Goal: Information Seeking & Learning: Understand process/instructions

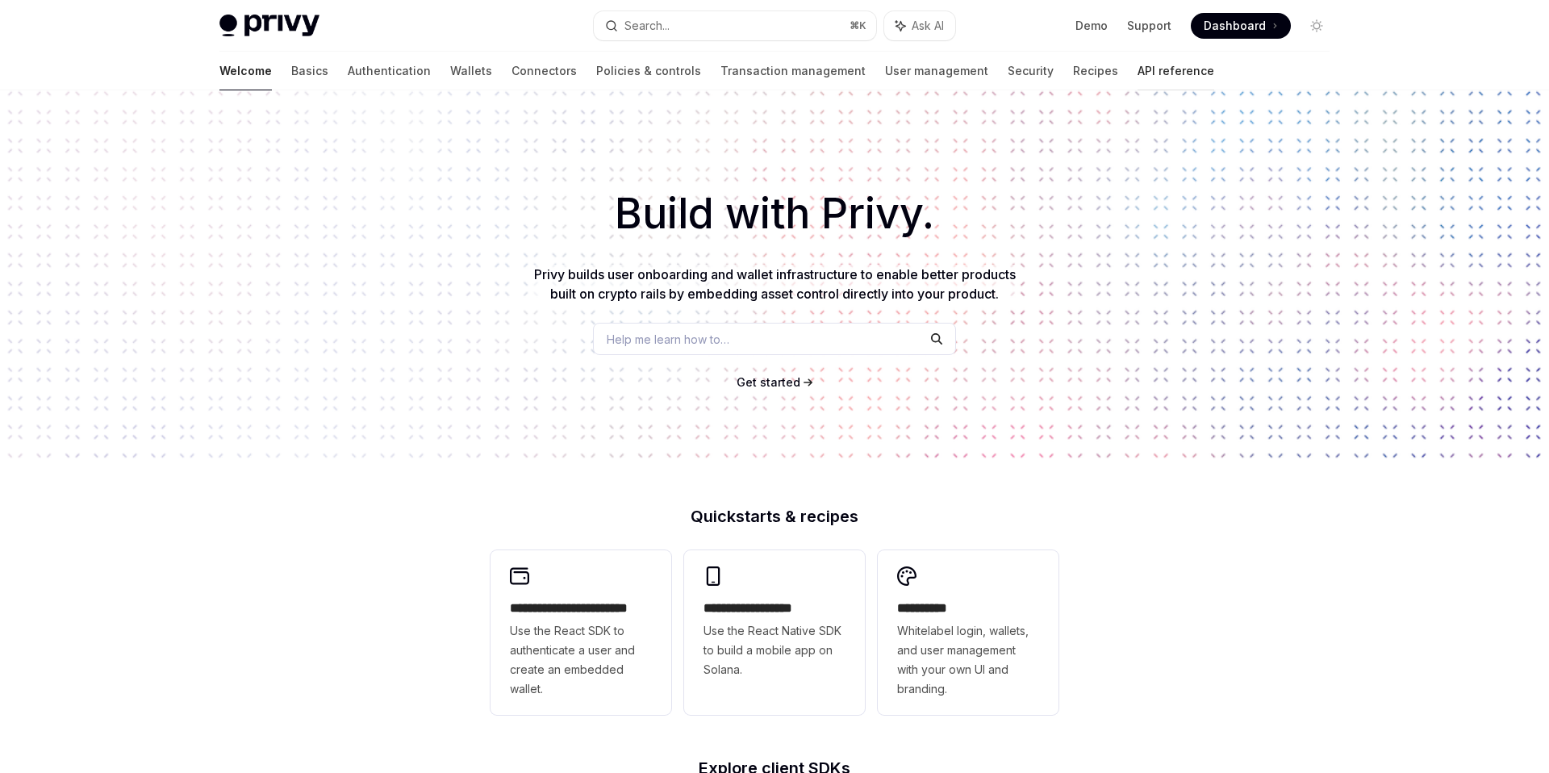
click at [1138, 68] on link "API reference" at bounding box center [1176, 71] width 77 height 39
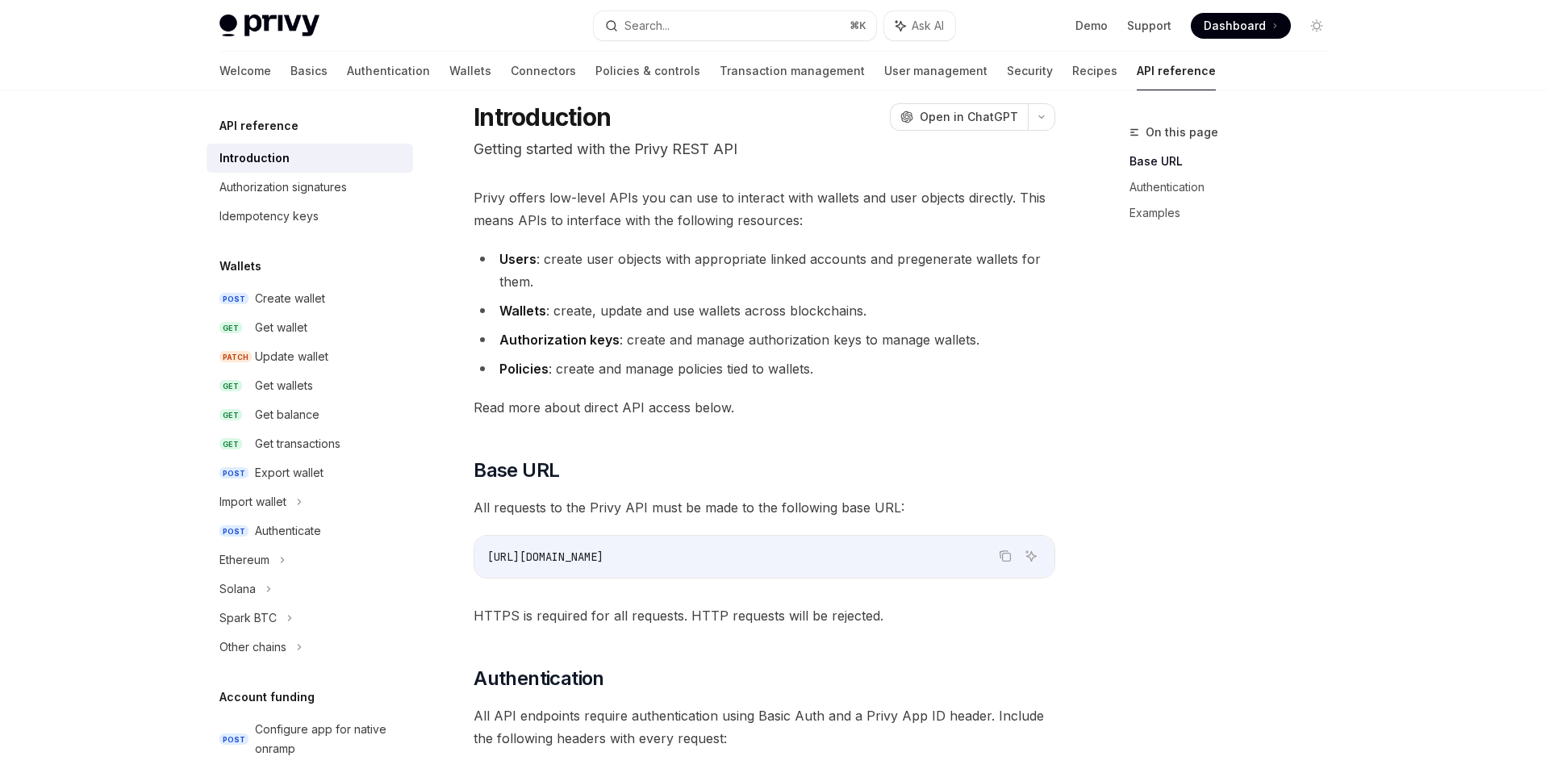
scroll to position [48, 0]
click at [296, 294] on div "Create wallet" at bounding box center [290, 298] width 70 height 19
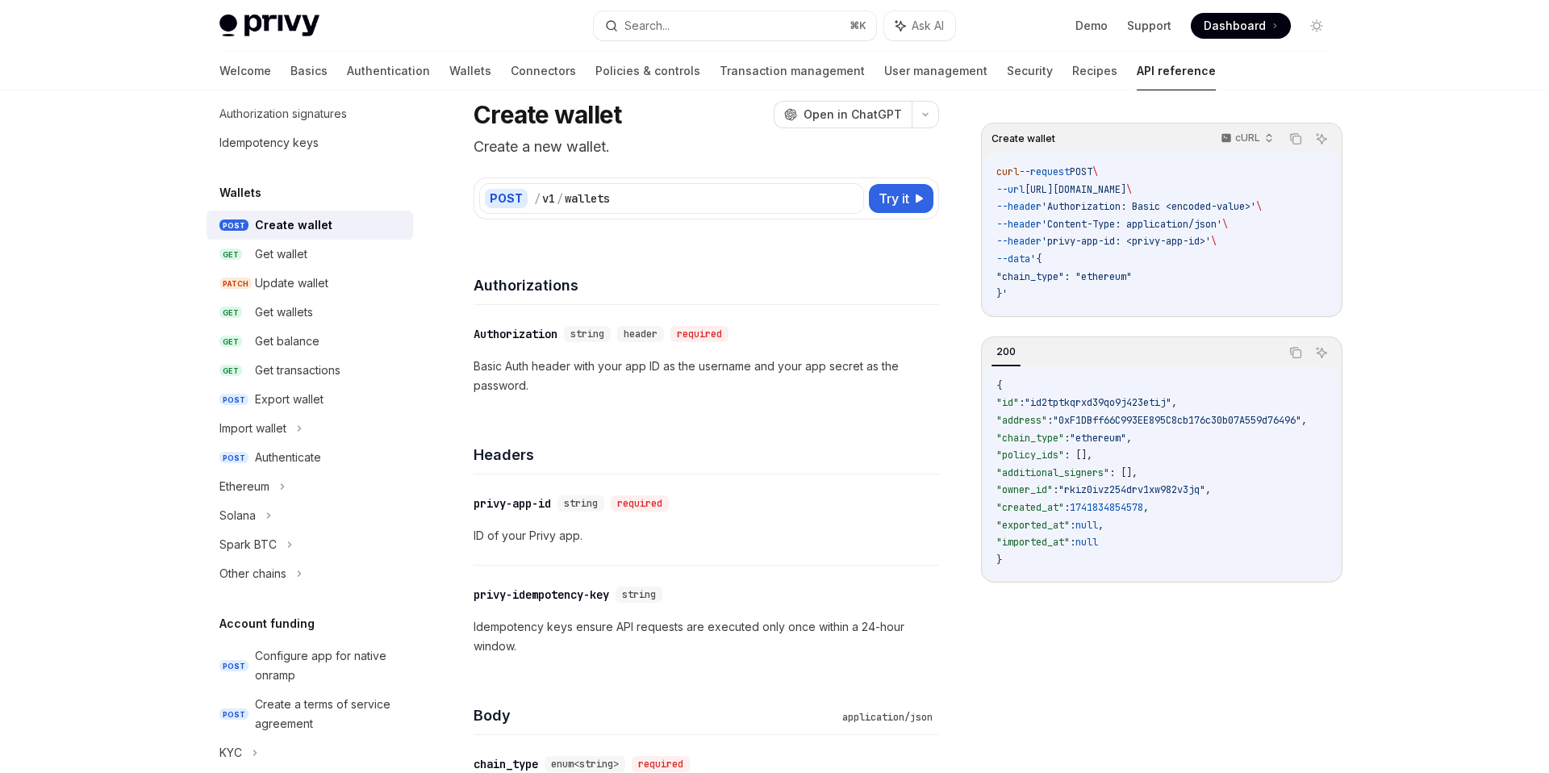
scroll to position [75, 0]
click at [638, 372] on p "Basic Auth header with your app ID as the username and your app secret as the p…" at bounding box center [707, 376] width 466 height 39
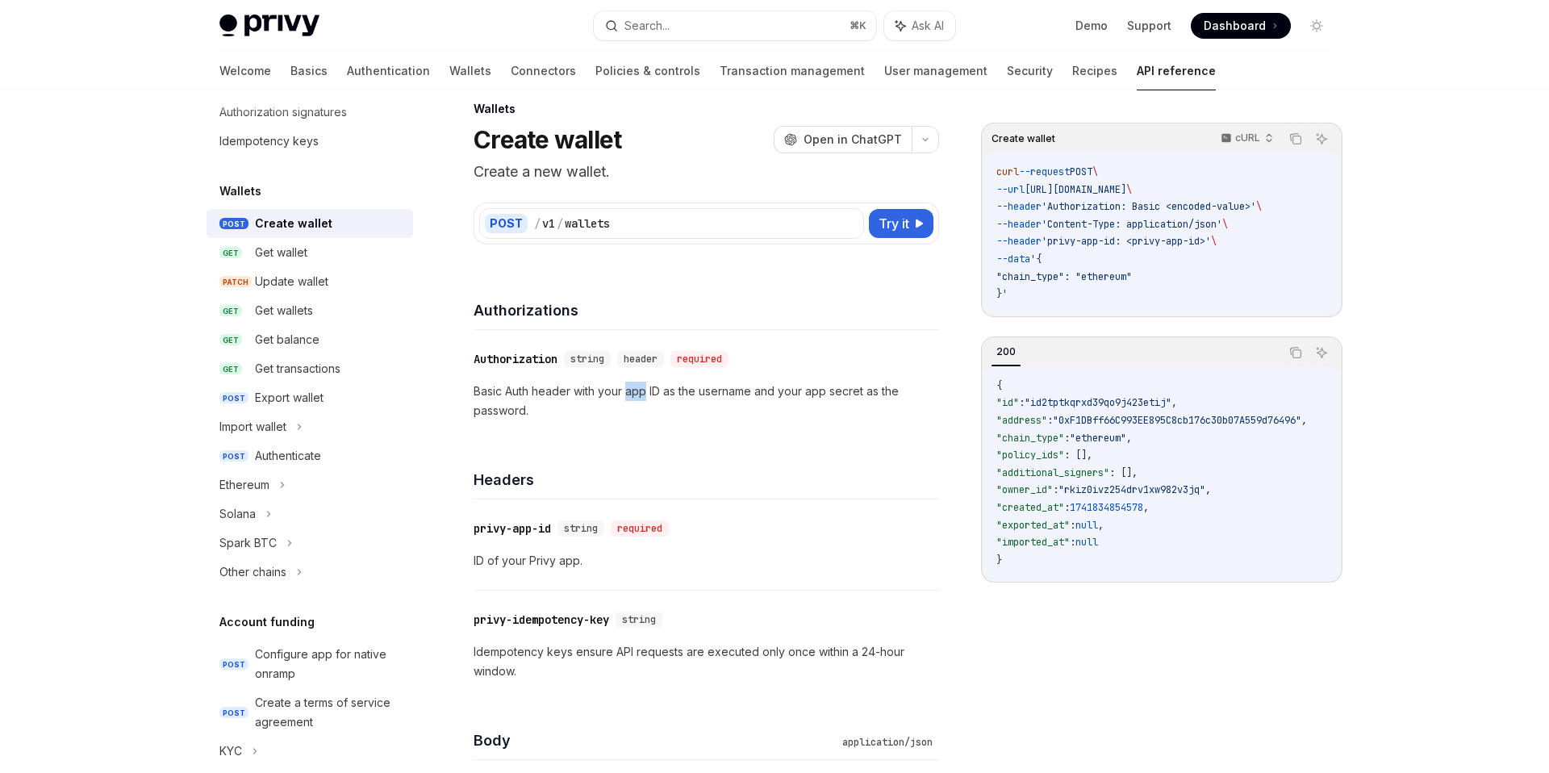
scroll to position [23, 0]
click at [638, 372] on div "​ Authorization string header required Basic Auth header with your app ID as th…" at bounding box center [707, 386] width 466 height 110
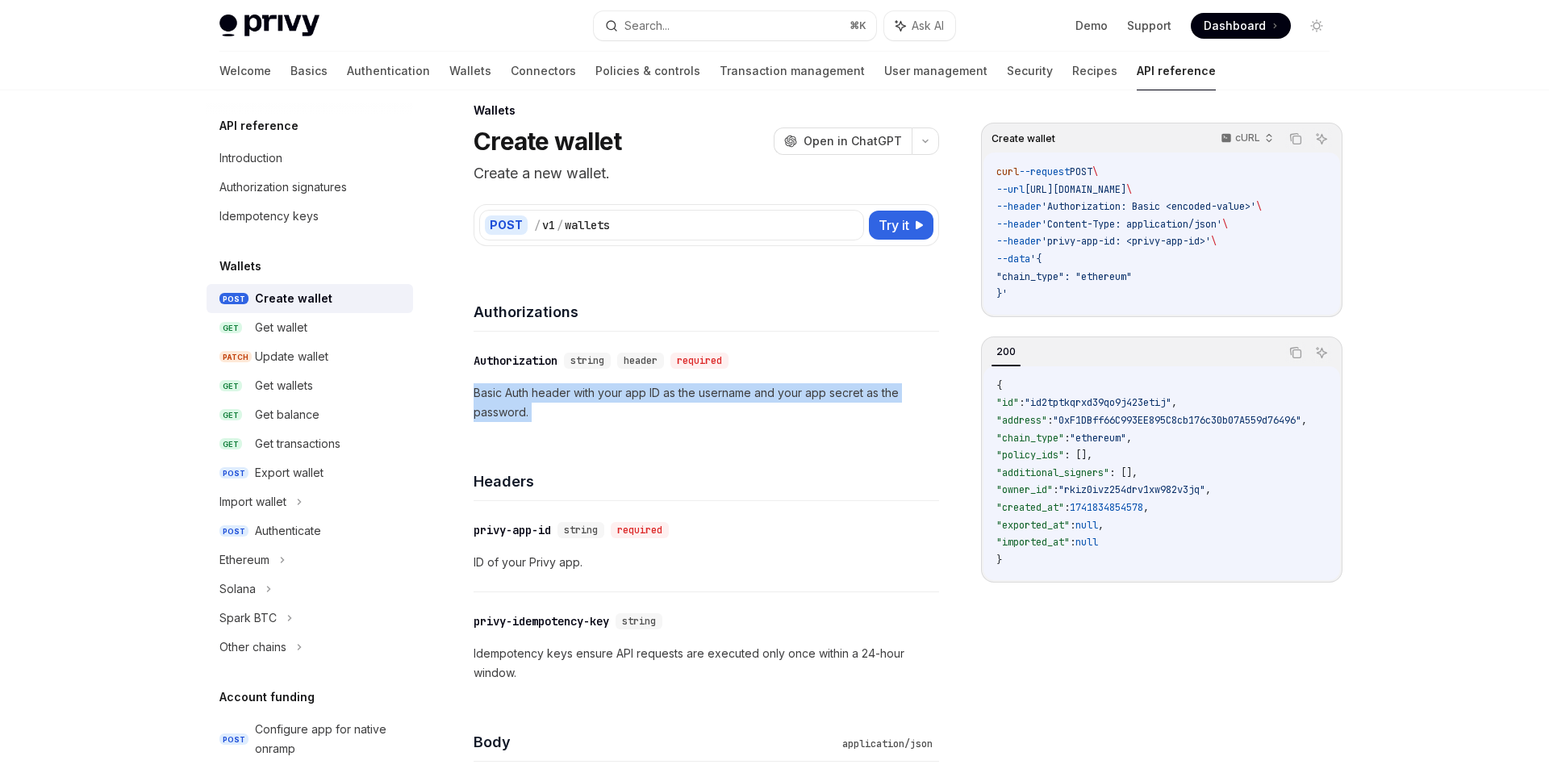
scroll to position [0, 0]
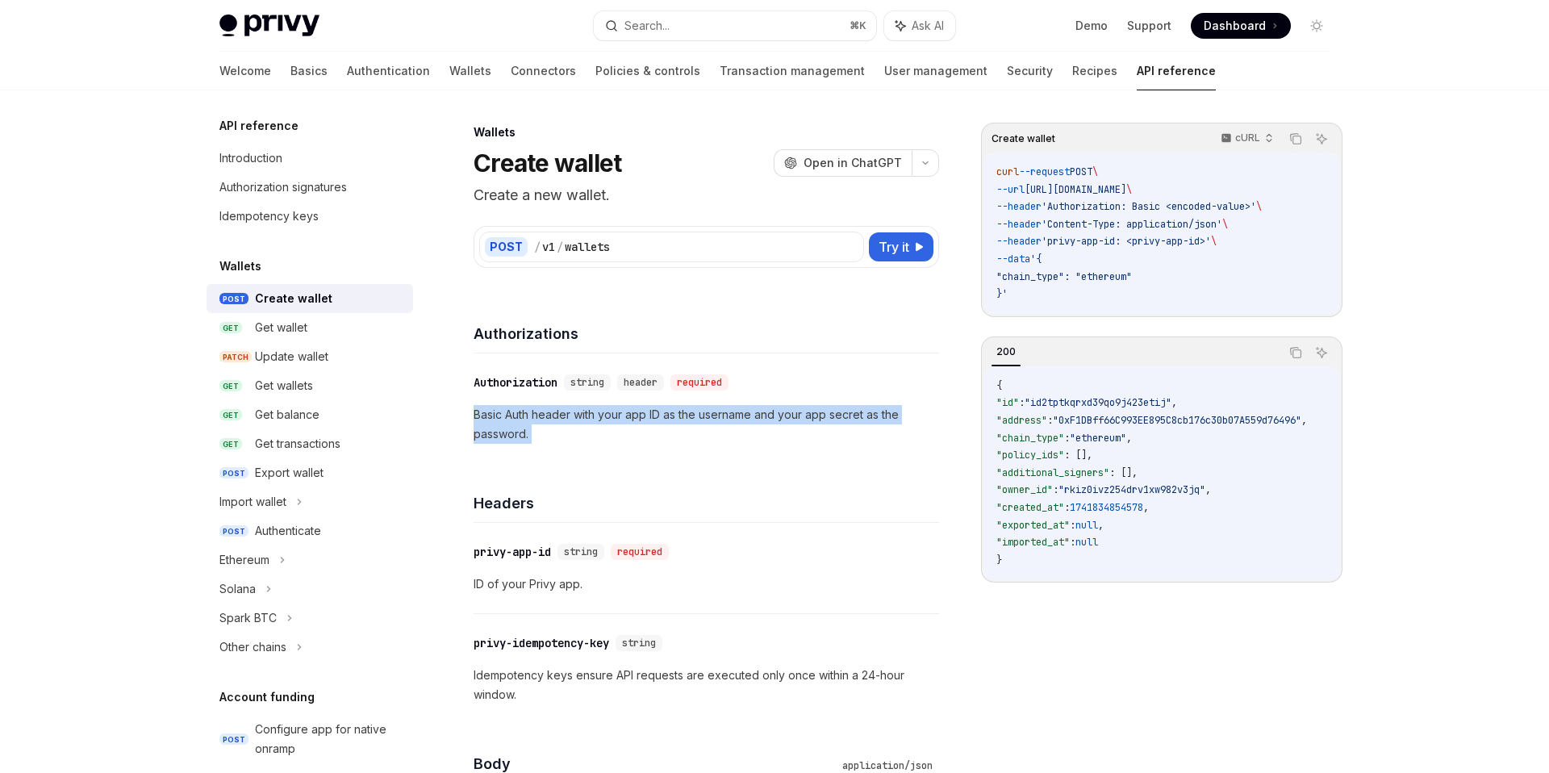
click at [646, 458] on div "​ Authorization string header required Basic Auth header with your app ID as th…" at bounding box center [707, 408] width 466 height 110
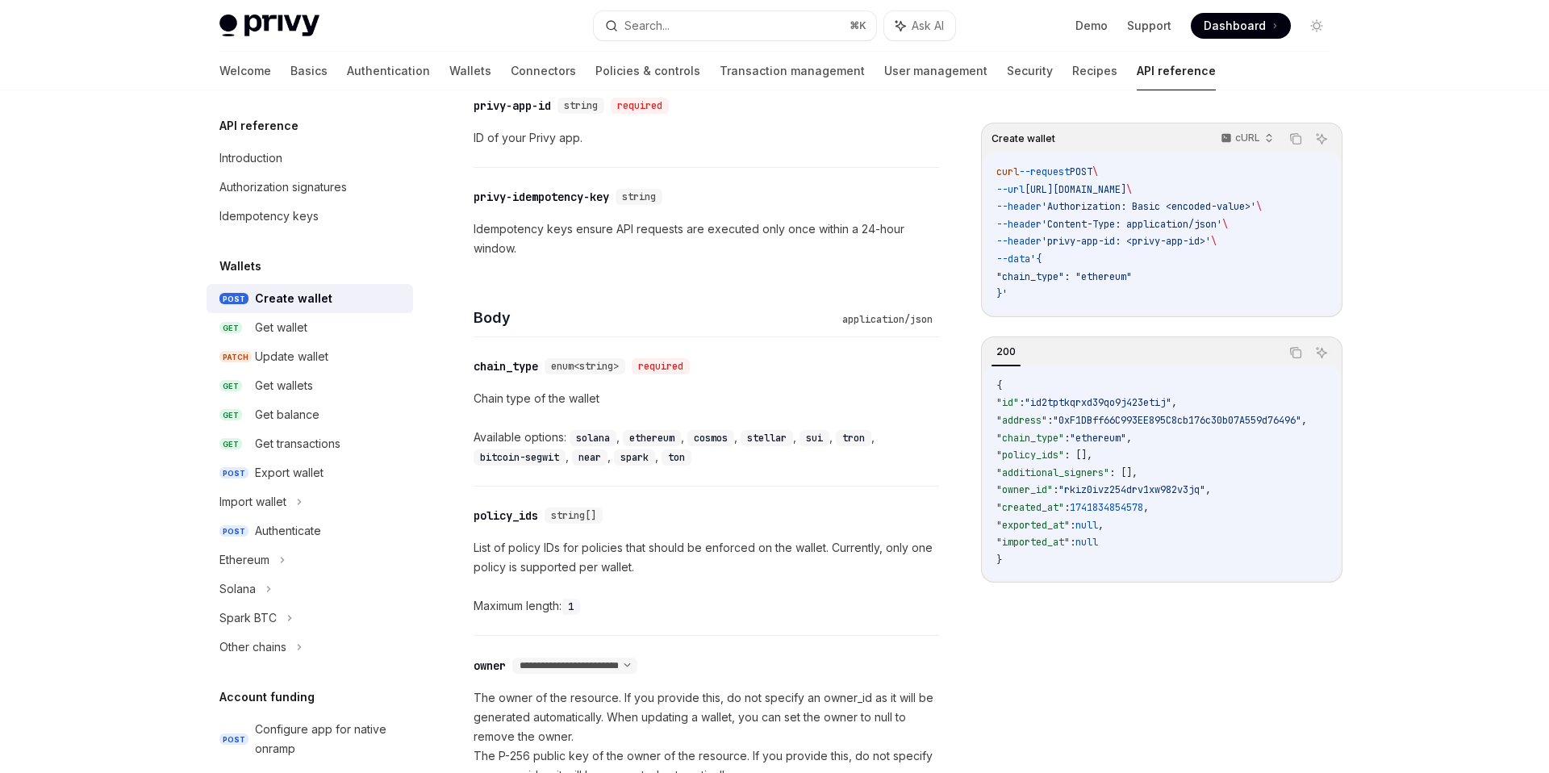
click at [629, 489] on div "​ policy_ids string[] List of policy IDs for policies that should be enforced o…" at bounding box center [707, 560] width 466 height 148
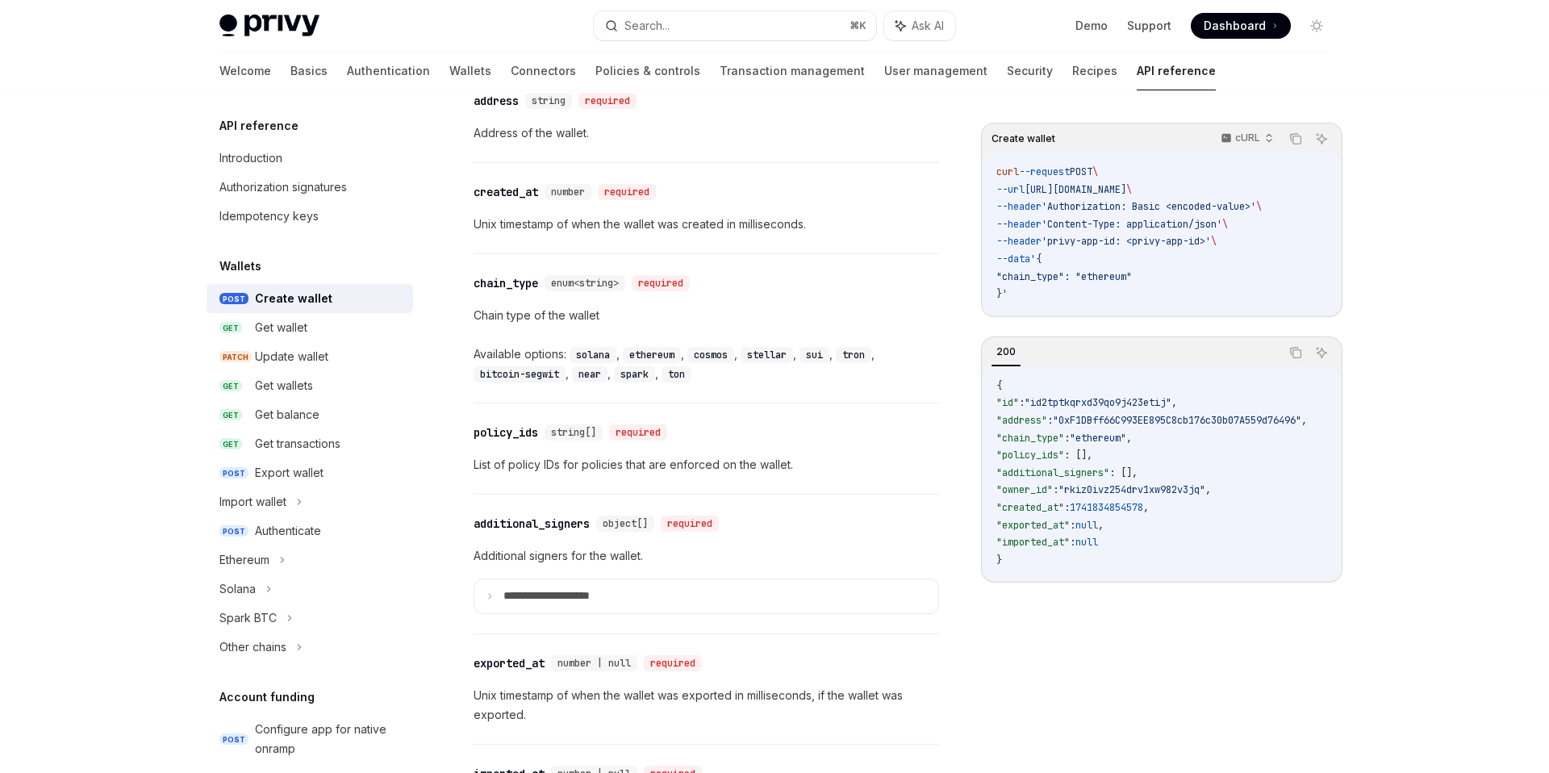
scroll to position [1698, 0]
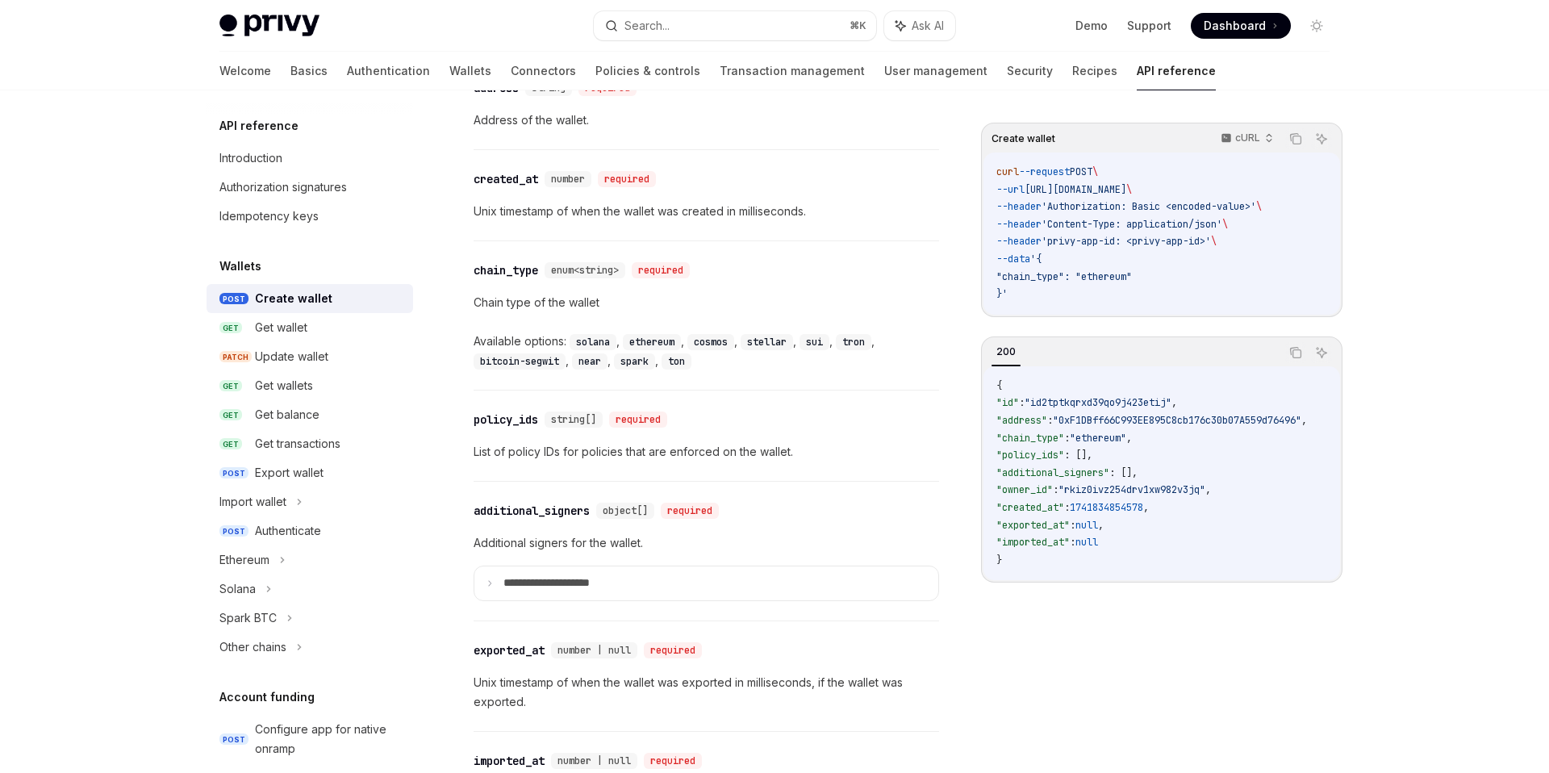
click at [638, 386] on div "​ chain_type enum<string> required Chain type of the wallet Available options: …" at bounding box center [707, 315] width 466 height 148
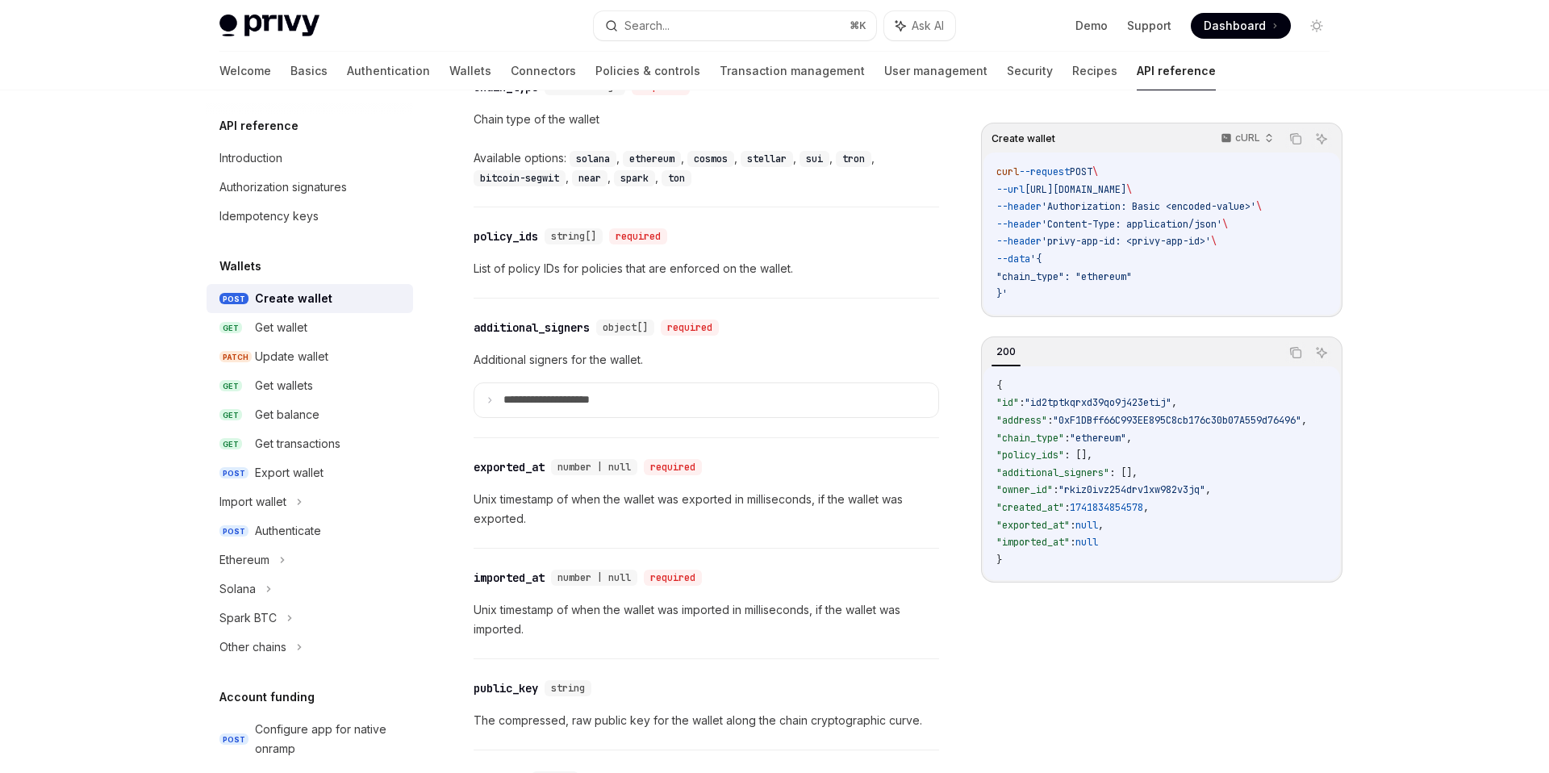
scroll to position [2010, 0]
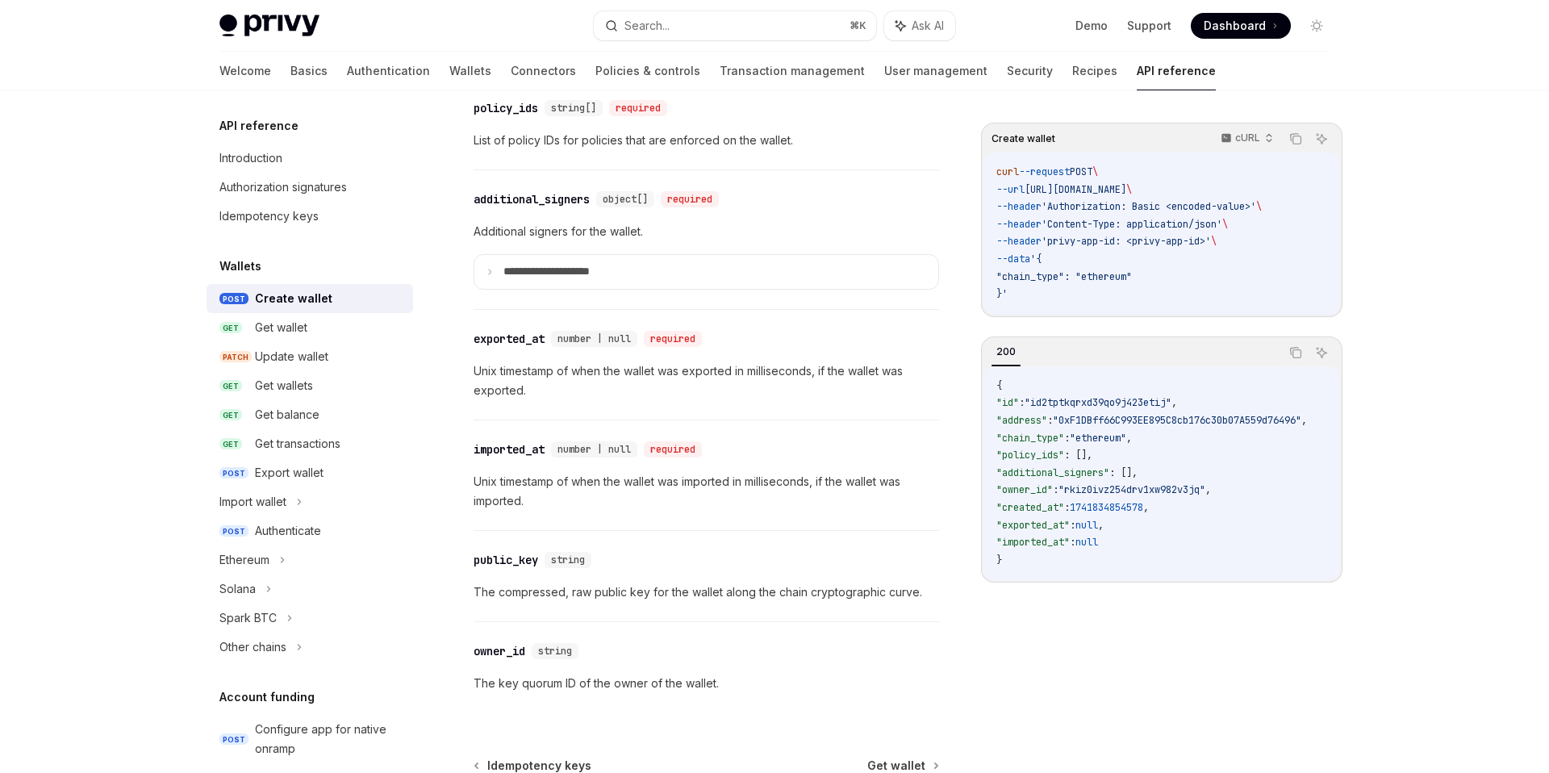
click at [638, 386] on p "Unix timestamp of when the wallet was exported in milliseconds, if the wallet w…" at bounding box center [707, 380] width 466 height 39
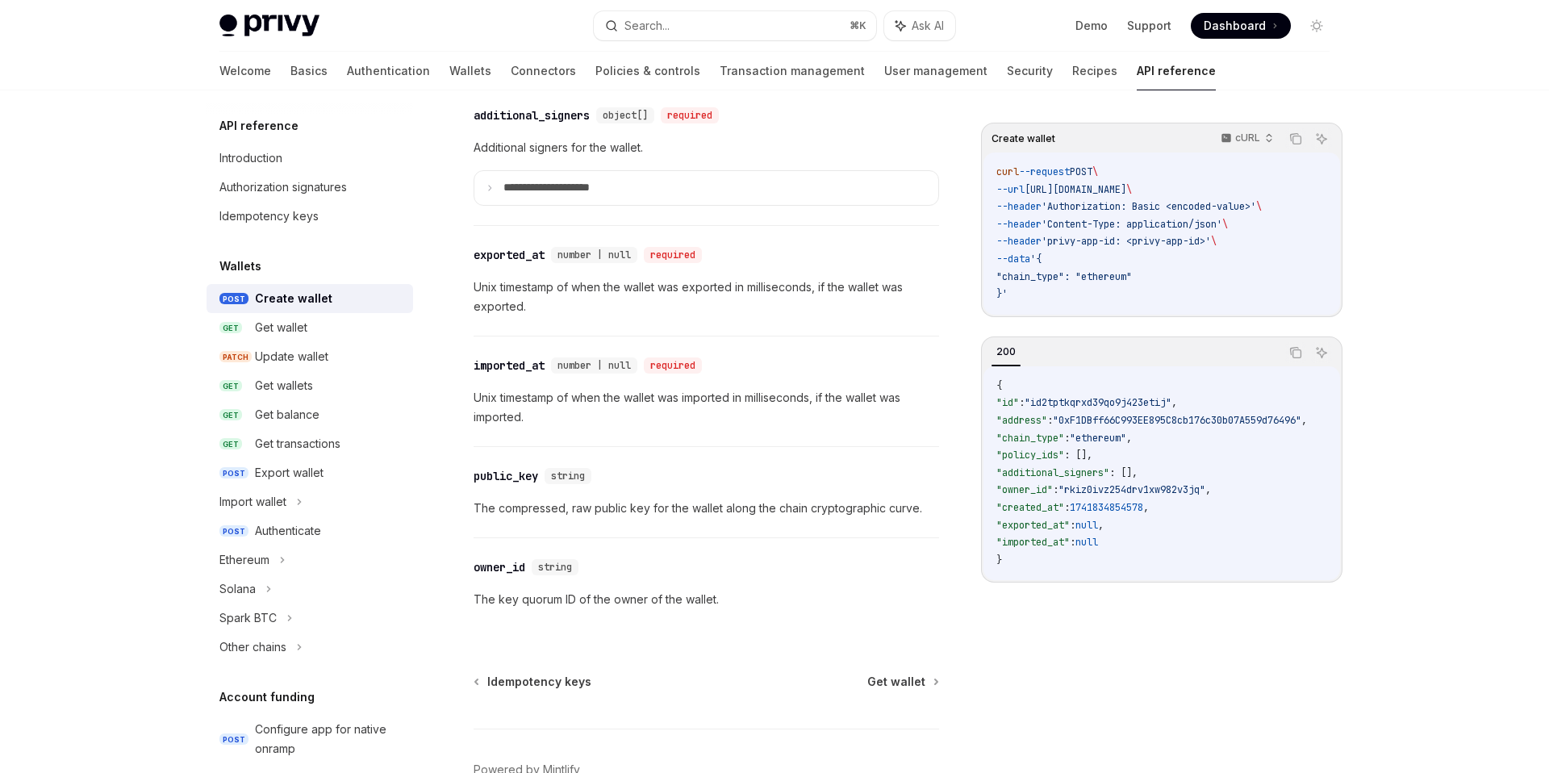
scroll to position [2098, 0]
click at [638, 386] on p "Unix timestamp of when the wallet was imported in milliseconds, if the wallet w…" at bounding box center [707, 403] width 466 height 39
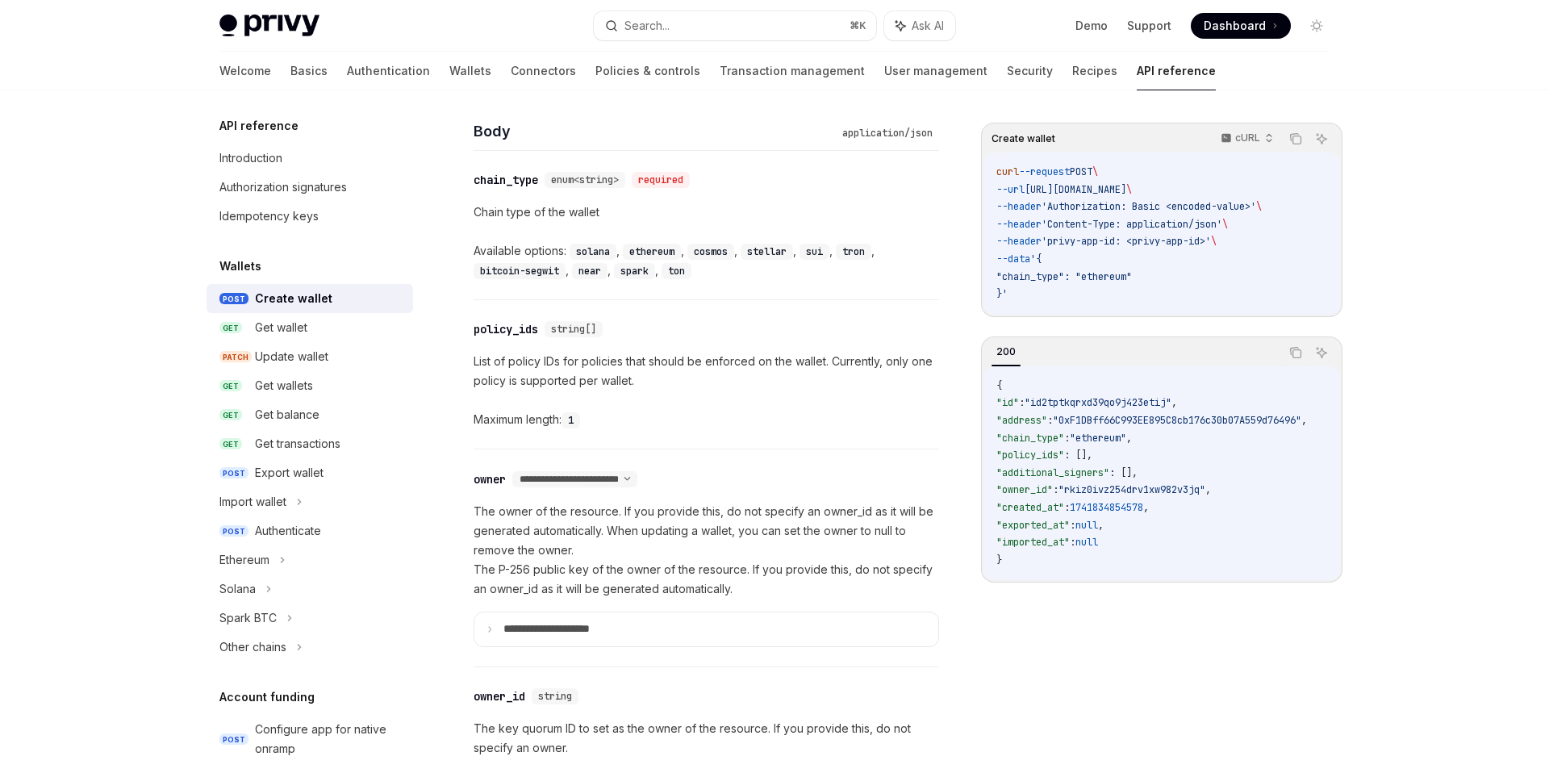
scroll to position [0, 0]
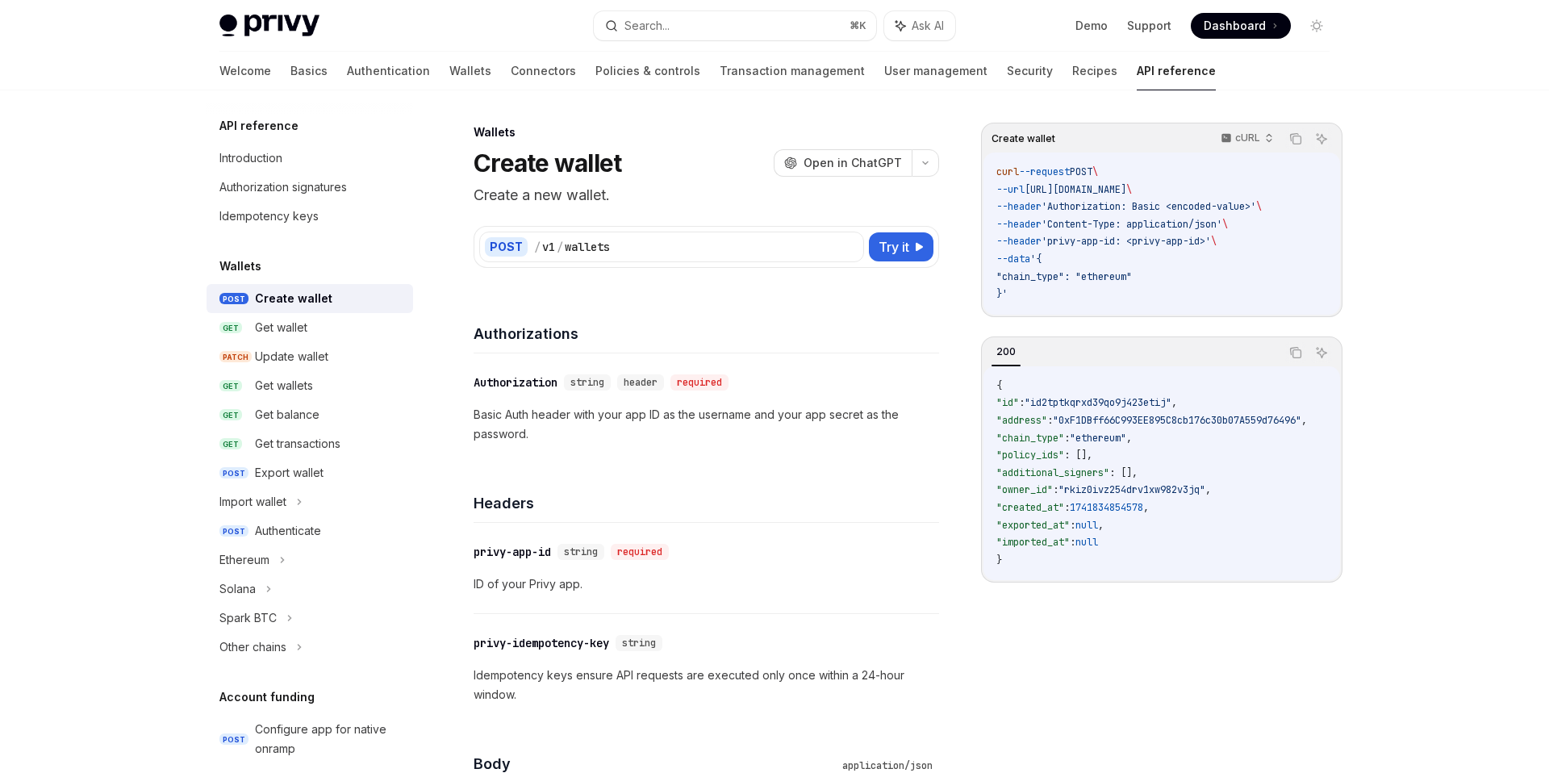
click at [913, 360] on div "​ Authorization string header required Basic Auth header with your app ID as th…" at bounding box center [707, 408] width 466 height 110
click at [842, 165] on span "Open in ChatGPT" at bounding box center [853, 163] width 98 height 16
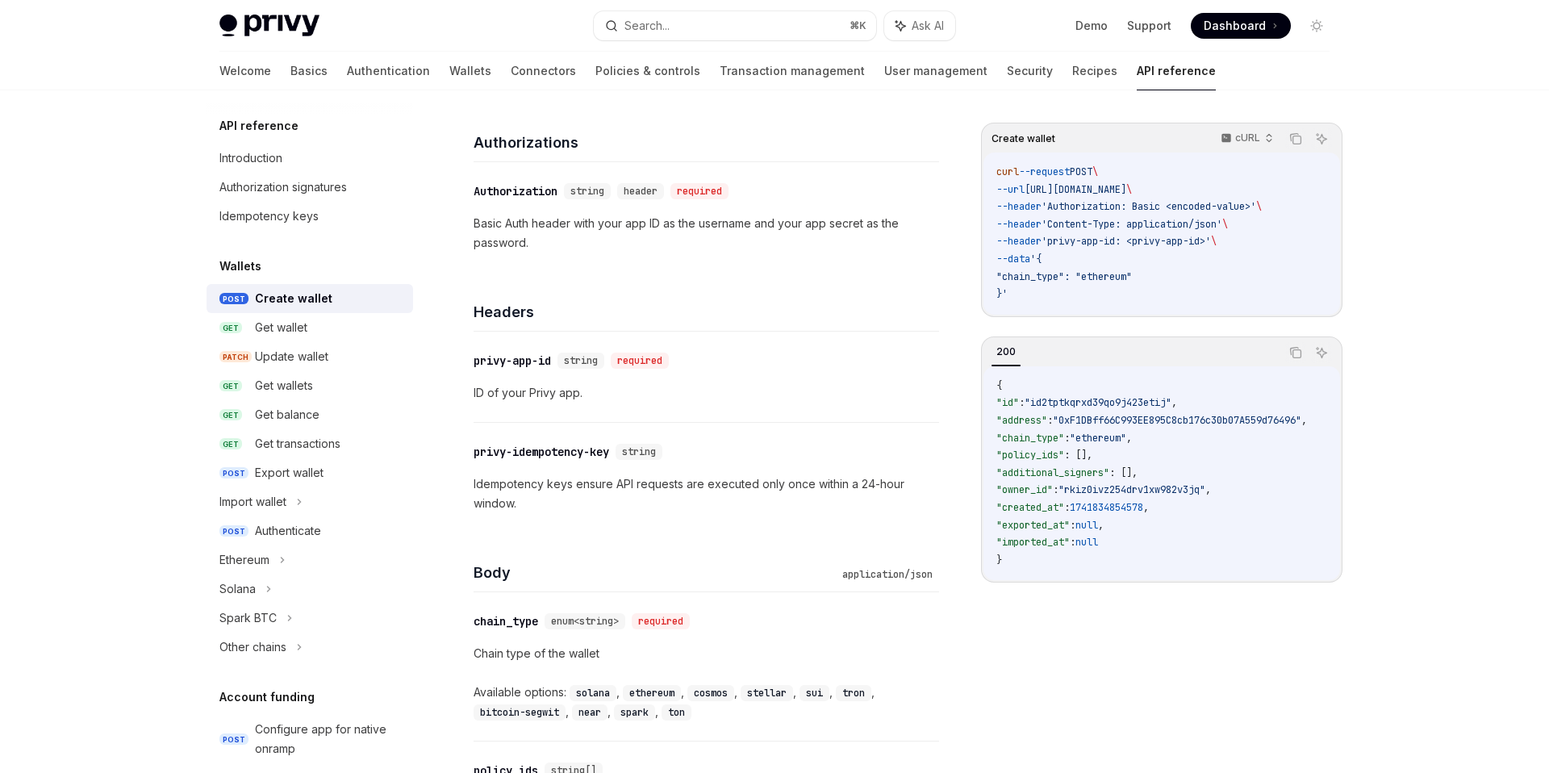
click at [590, 329] on div "Headers" at bounding box center [707, 302] width 466 height 60
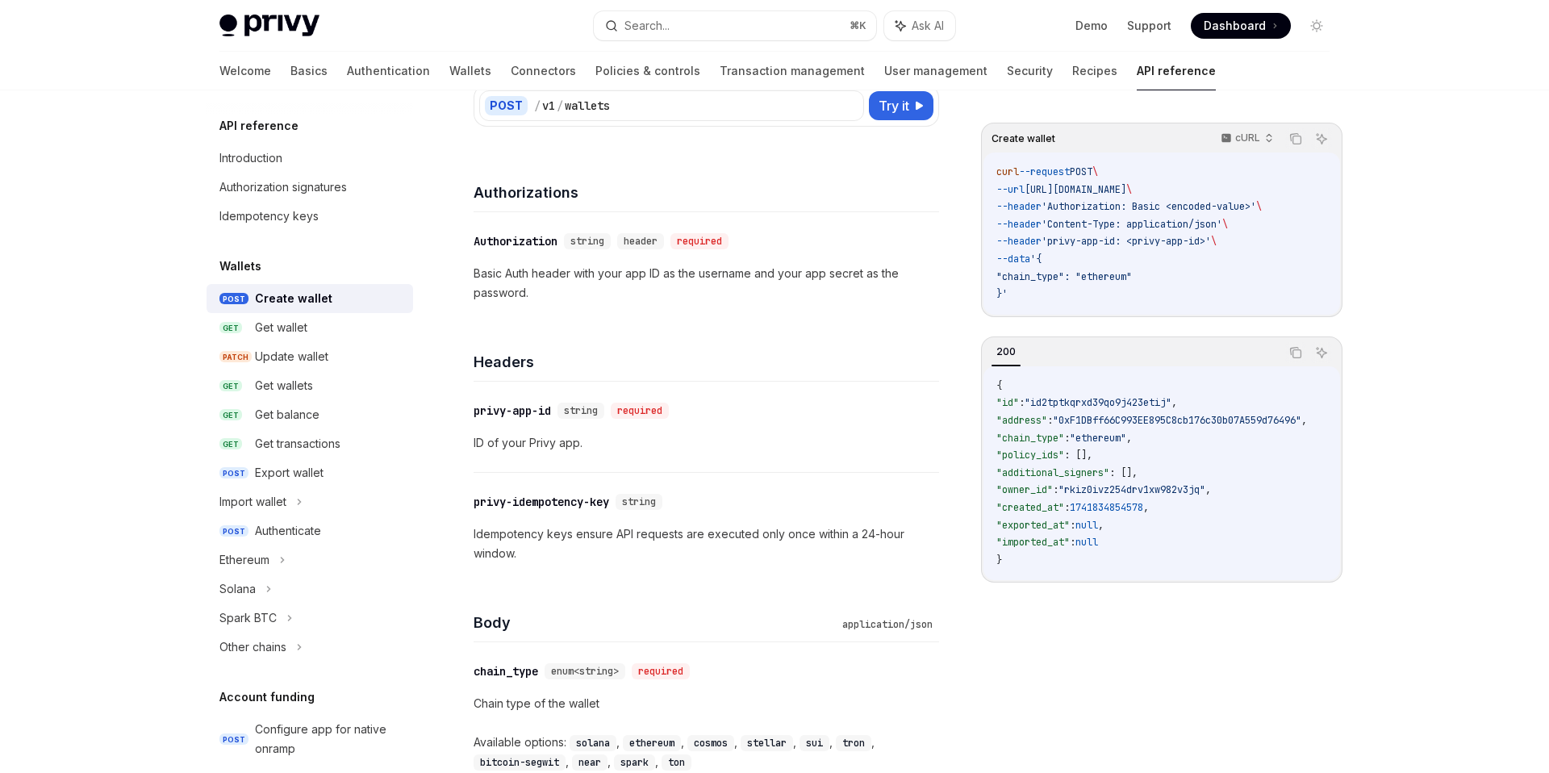
scroll to position [106, 0]
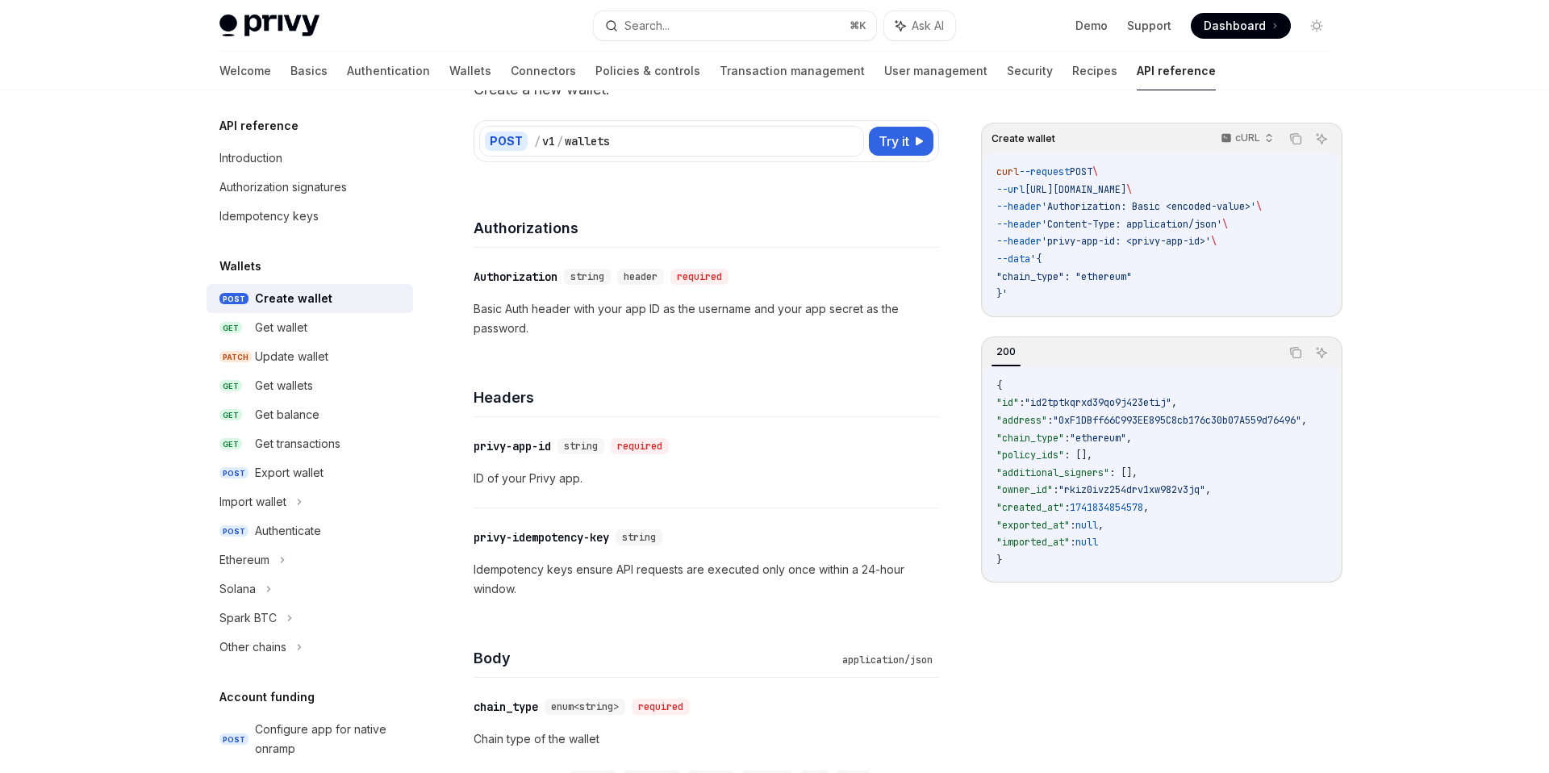
click at [591, 304] on p "Basic Auth header with your app ID as the username and your app secret as the p…" at bounding box center [707, 318] width 466 height 39
click at [633, 337] on p "Basic Auth header with your app ID as the username and your app secret as the p…" at bounding box center [707, 318] width 466 height 39
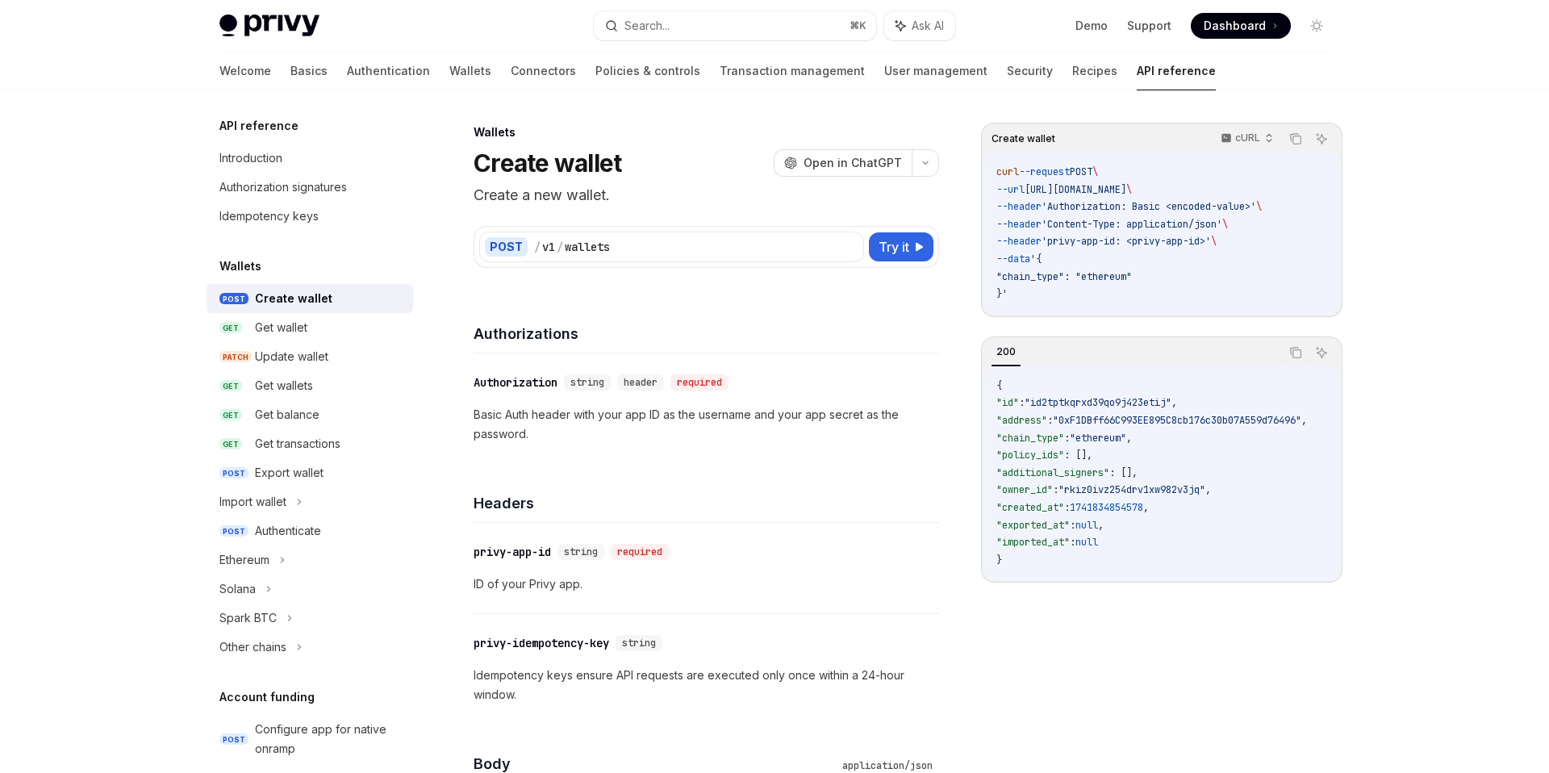
click at [643, 336] on h4 "Authorizations" at bounding box center [707, 334] width 466 height 22
click at [632, 315] on div "Authorizations" at bounding box center [707, 324] width 466 height 60
click at [641, 315] on div "Authorizations" at bounding box center [707, 324] width 466 height 60
click at [637, 338] on h4 "Authorizations" at bounding box center [707, 334] width 466 height 22
click at [708, 483] on div "Headers" at bounding box center [707, 493] width 466 height 60
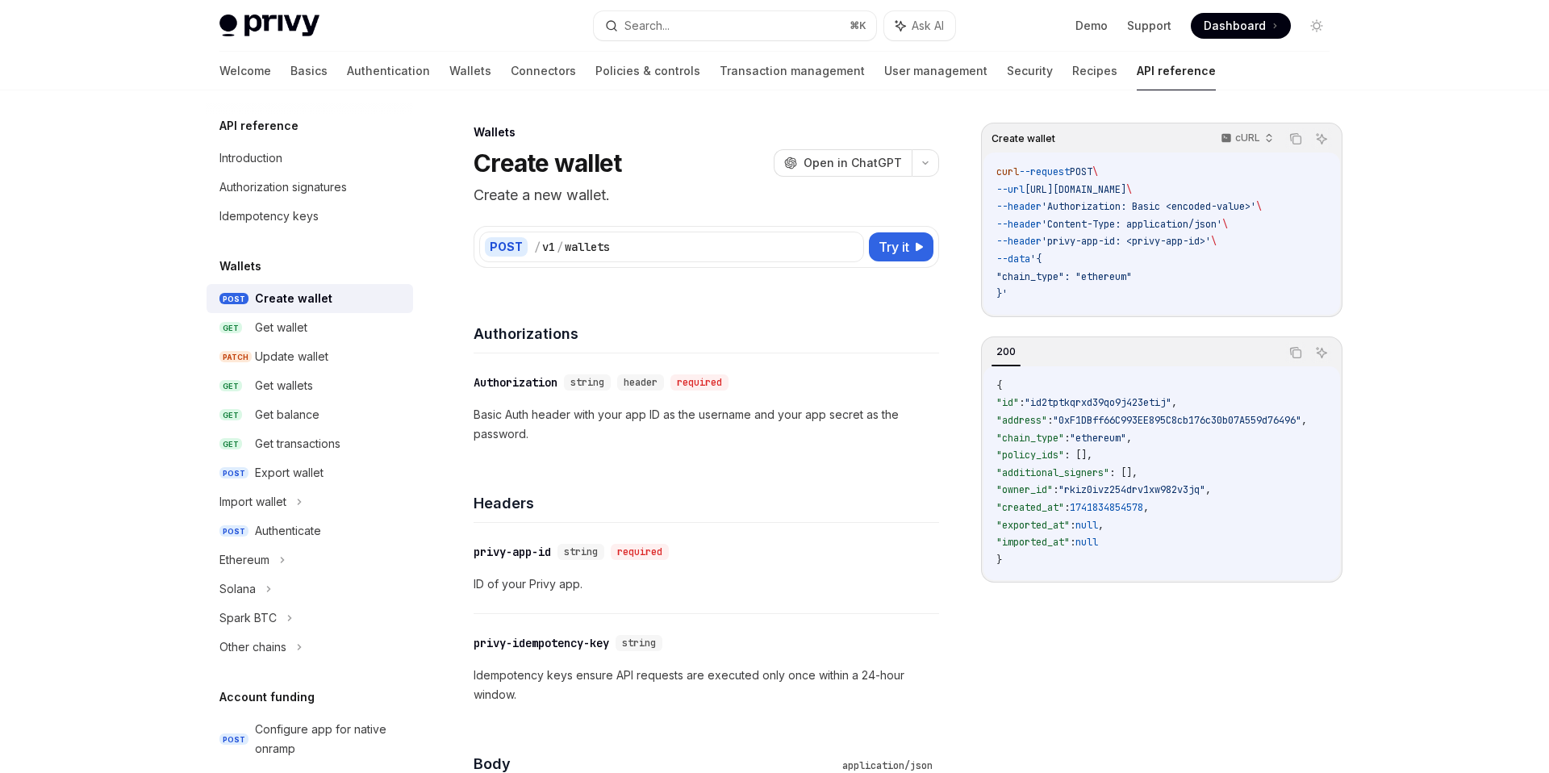
click at [564, 422] on p "Basic Auth header with your app ID as the username and your app secret as the p…" at bounding box center [707, 424] width 466 height 39
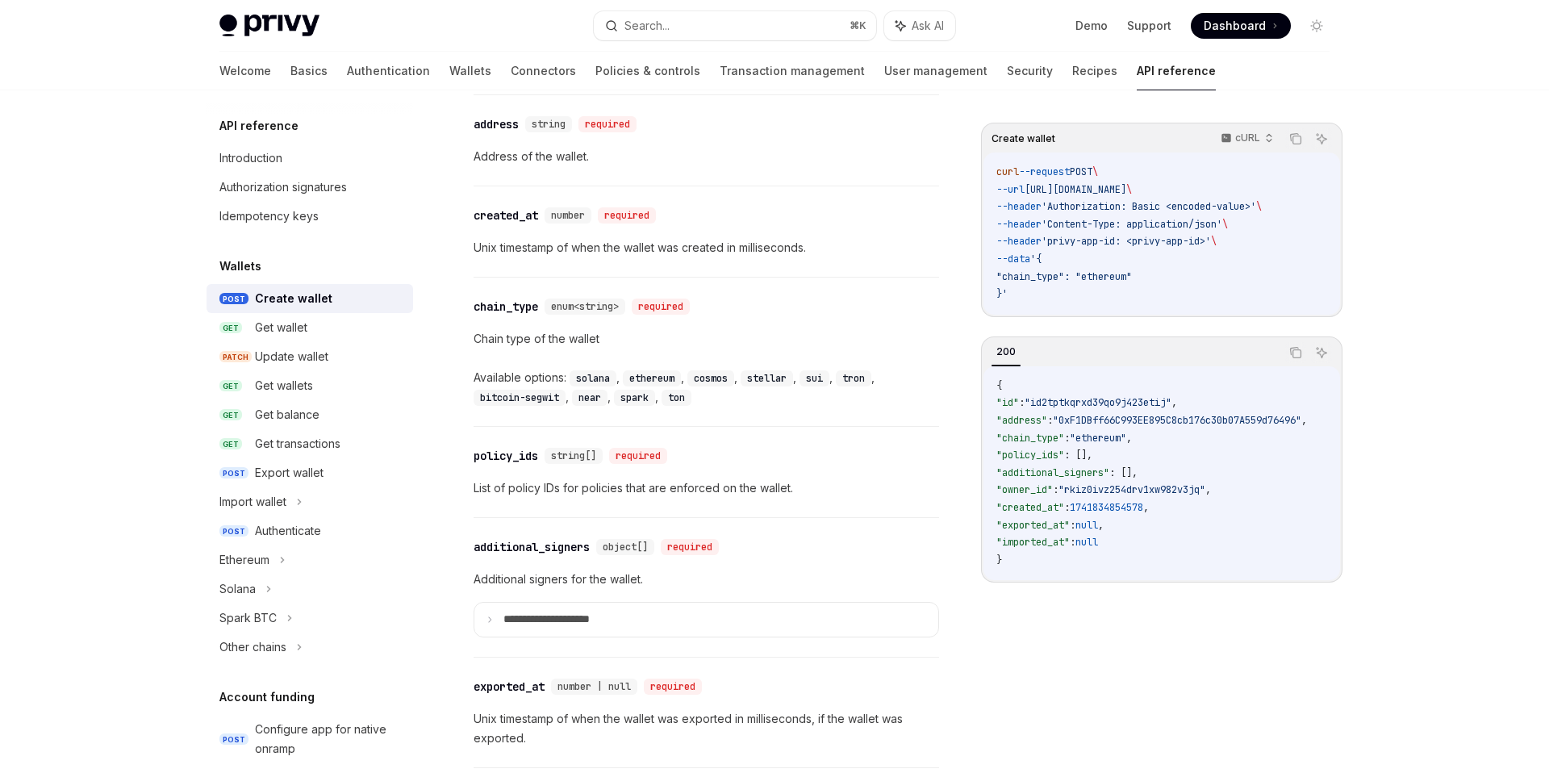
scroll to position [2188, 0]
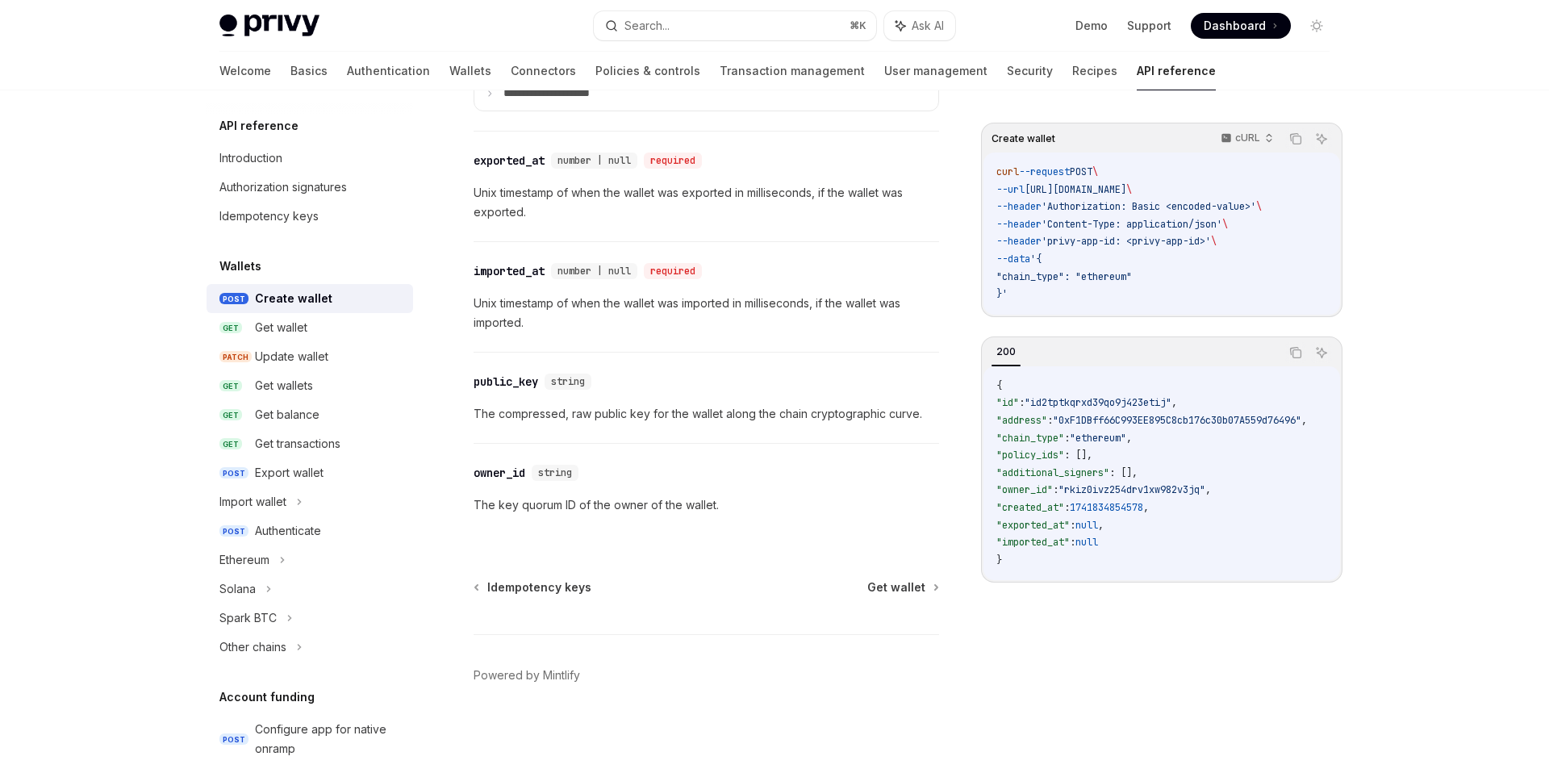
click at [263, 397] on link "GET Get wallets" at bounding box center [310, 385] width 207 height 29
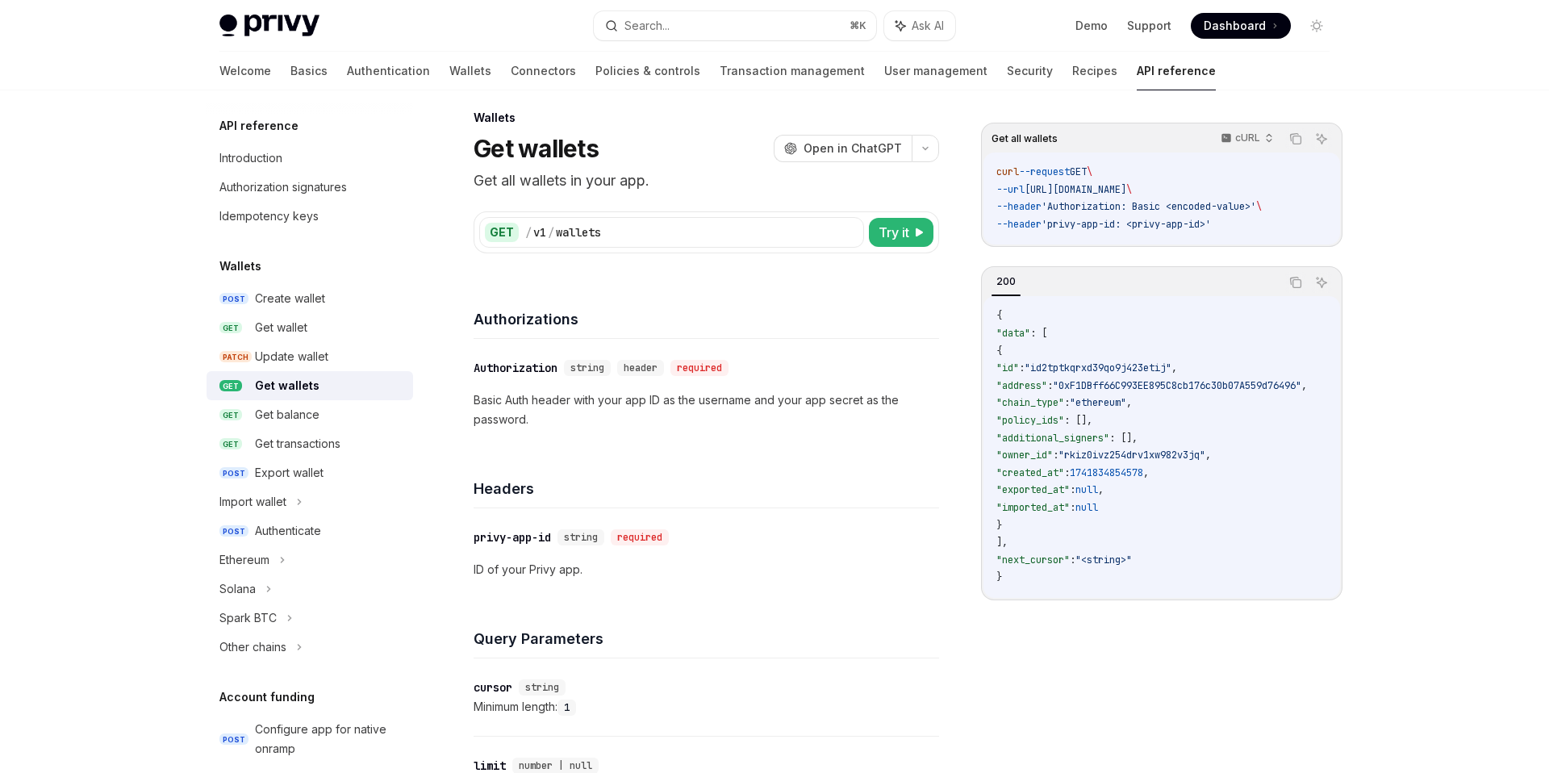
scroll to position [14, 0]
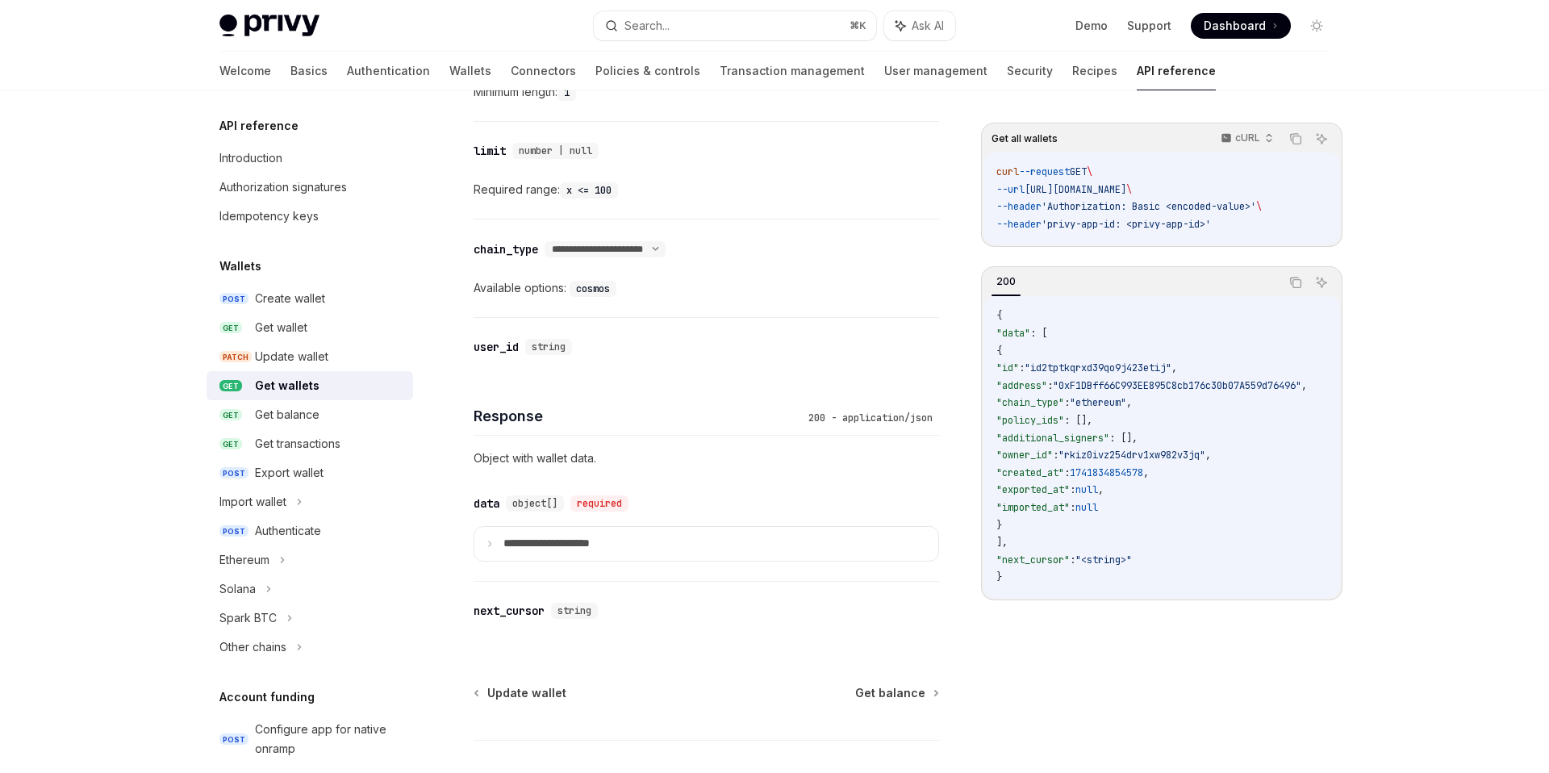
click at [637, 434] on div "Response 200 - application/json Object with wallet data." at bounding box center [707, 425] width 466 height 98
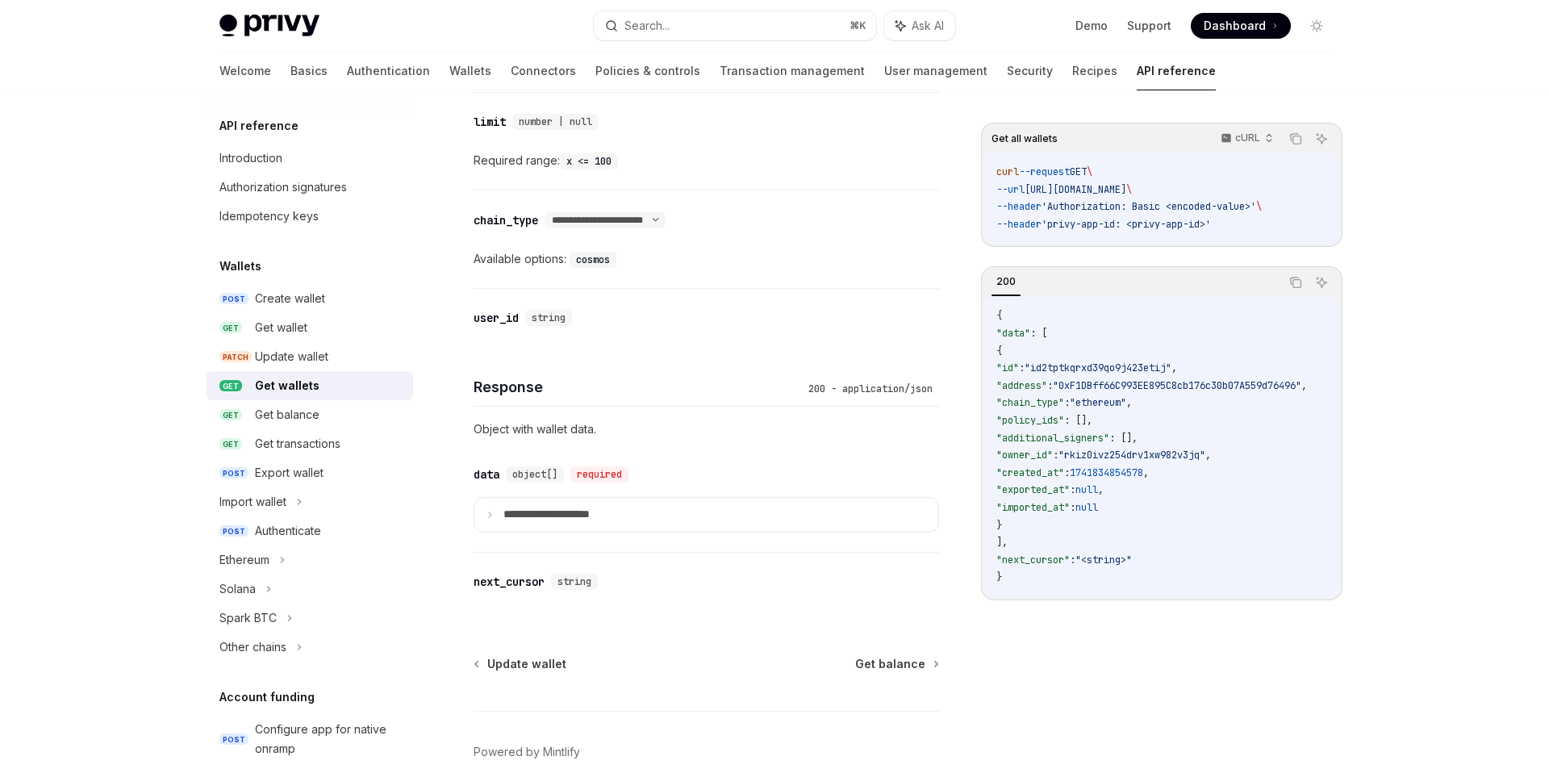
click at [637, 446] on div "**********" at bounding box center [707, 498] width 466 height 106
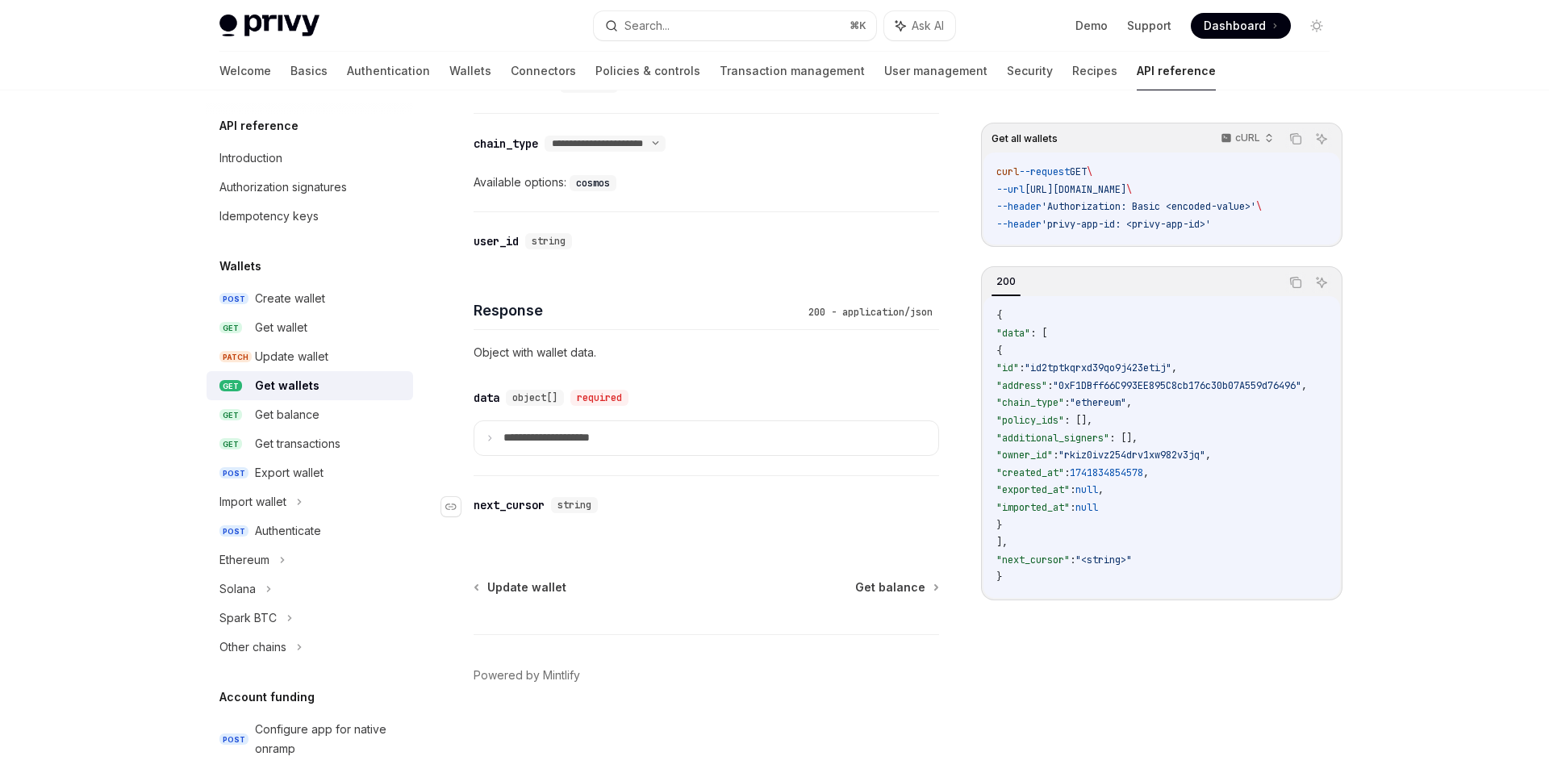
click at [722, 498] on div "​ next_cursor string" at bounding box center [698, 504] width 449 height 19
type textarea "*"
